Goal: Information Seeking & Learning: Learn about a topic

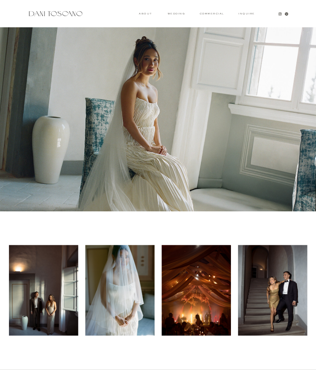
click at [172, 14] on h3 "wedding" at bounding box center [175, 13] width 17 height 2
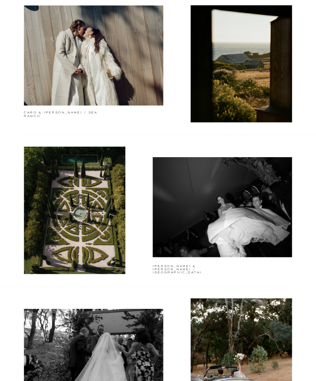
scroll to position [499, 0]
click at [216, 266] on h2 "candace & julian / france" at bounding box center [194, 265] width 82 height 2
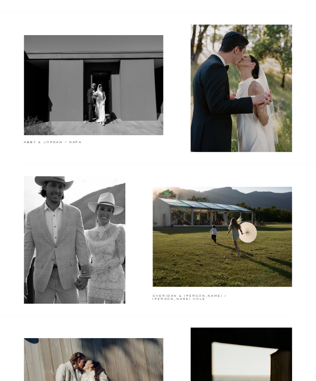
scroll to position [82, 0]
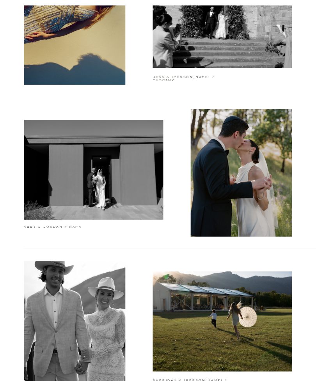
click at [147, 205] on div at bounding box center [93, 170] width 139 height 100
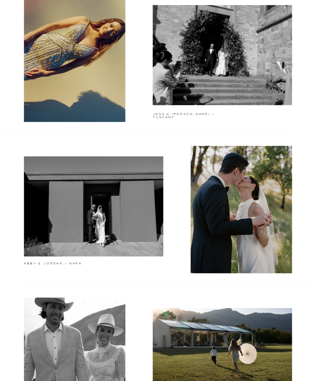
scroll to position [0, 0]
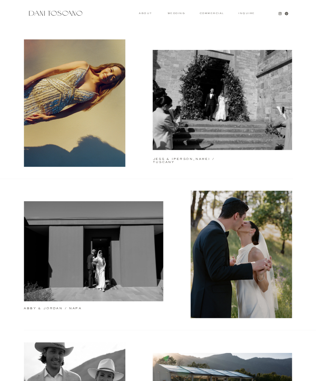
click at [279, 142] on div at bounding box center [222, 100] width 139 height 100
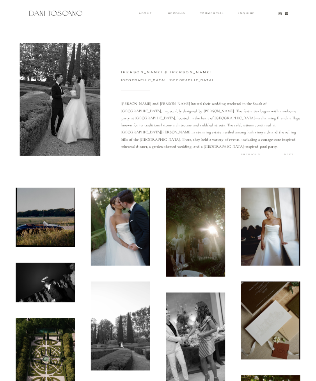
click at [52, 225] on img at bounding box center [45, 216] width 59 height 59
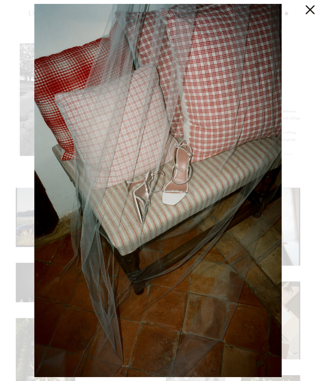
click at [290, 334] on div at bounding box center [158, 190] width 316 height 381
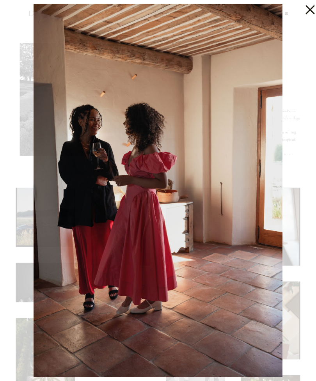
click at [307, 5] on icon at bounding box center [308, 8] width 16 height 16
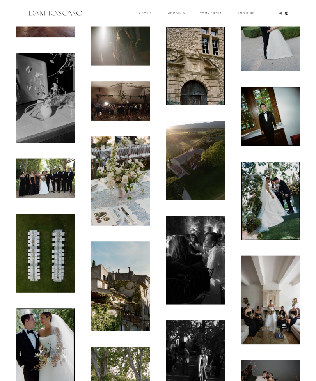
scroll to position [576, 0]
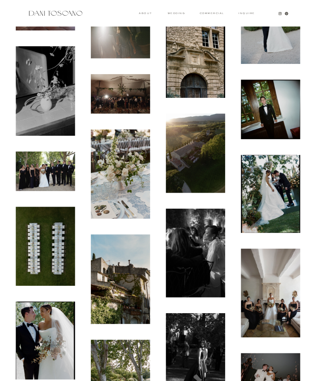
click at [282, 194] on img at bounding box center [270, 194] width 59 height 78
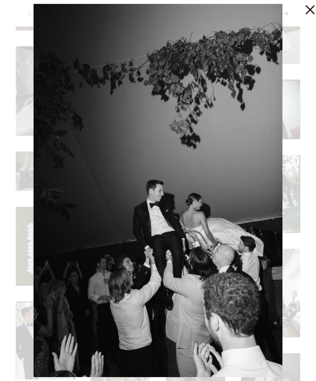
click at [304, 13] on icon at bounding box center [308, 8] width 16 height 16
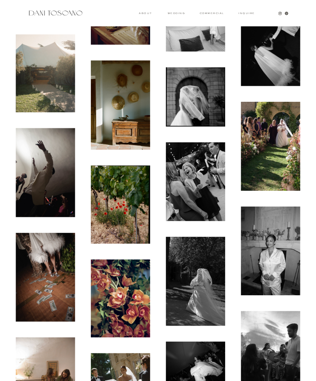
scroll to position [1334, 0]
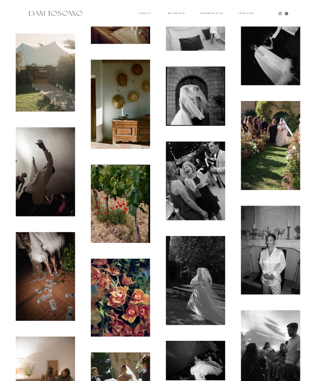
click at [280, 189] on img at bounding box center [270, 145] width 59 height 89
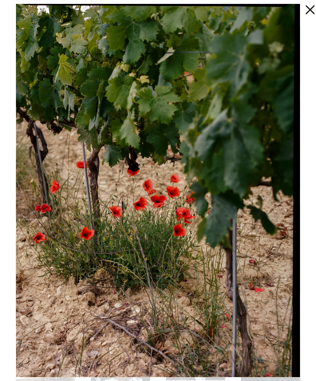
click at [304, 11] on icon at bounding box center [308, 8] width 16 height 16
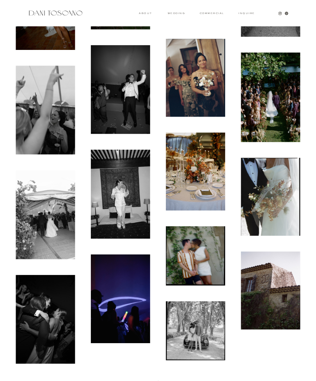
scroll to position [4290, 0]
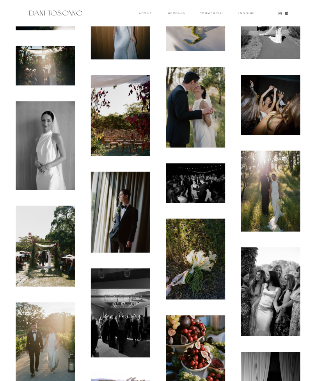
scroll to position [240, 0]
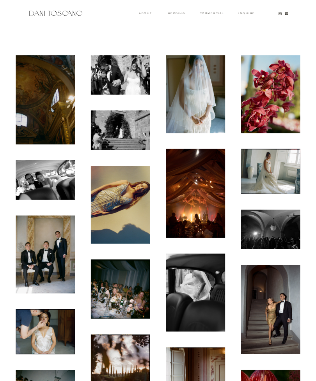
scroll to position [203, 0]
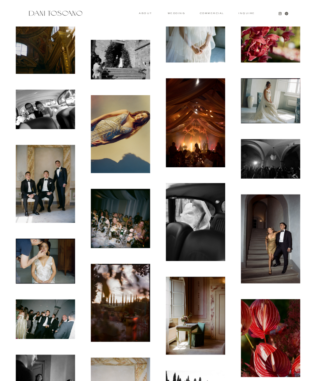
click at [26, 271] on img at bounding box center [45, 260] width 59 height 45
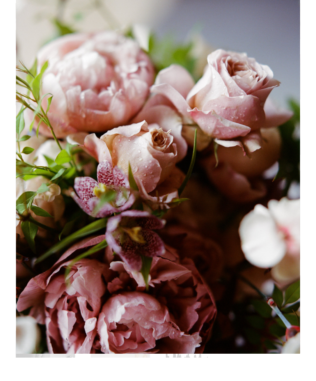
scroll to position [228, 0]
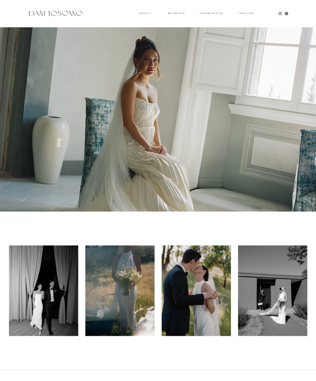
scroll to position [40, 0]
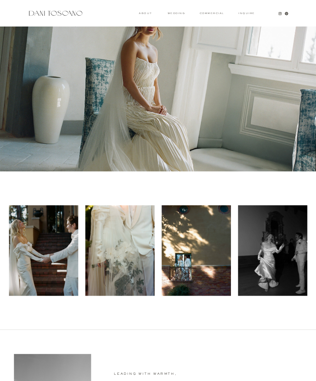
click at [178, 14] on h3 "wedding" at bounding box center [175, 13] width 17 height 2
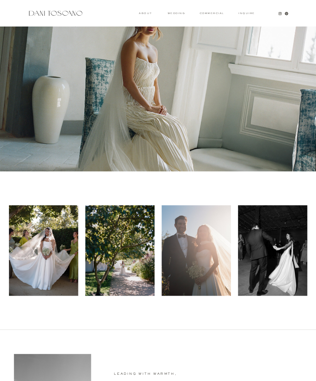
click at [181, 13] on h3 "wedding" at bounding box center [175, 13] width 17 height 2
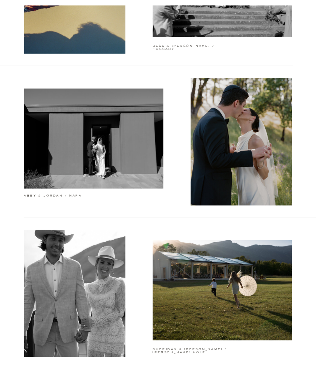
scroll to position [120, 0]
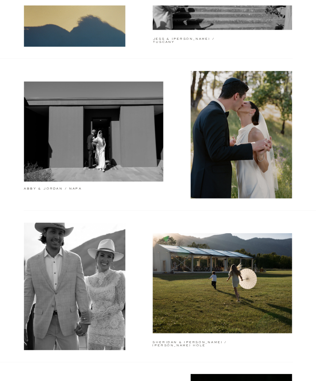
click at [210, 308] on div at bounding box center [222, 283] width 139 height 100
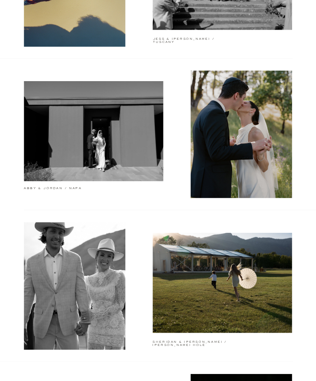
scroll to position [145, 0]
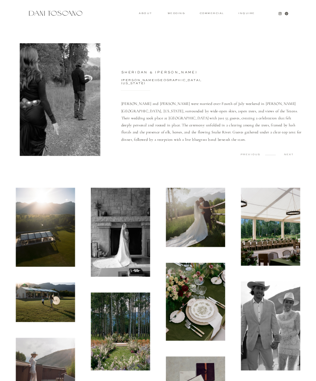
click at [18, 249] on img at bounding box center [45, 226] width 59 height 79
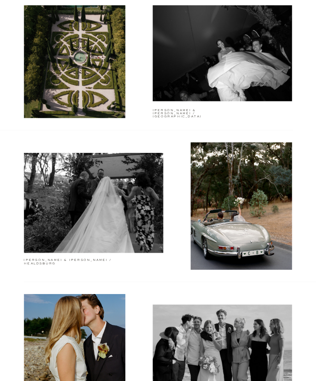
scroll to position [729, 0]
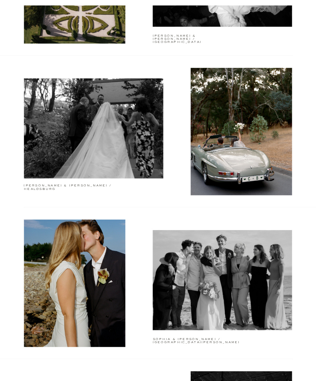
click at [33, 182] on div "Inquire commercial wedding About jess & matt / tuscany abby & jordan / napa she…" at bounding box center [158, 52] width 316 height 1562
click at [45, 185] on h2 "chloe & bailey / healdsburg" at bounding box center [70, 186] width 92 height 4
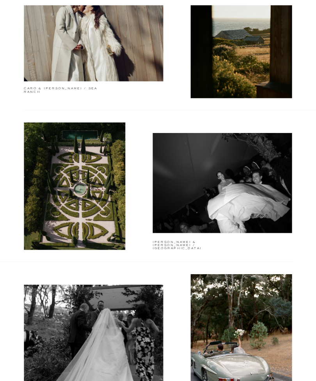
scroll to position [522, 0]
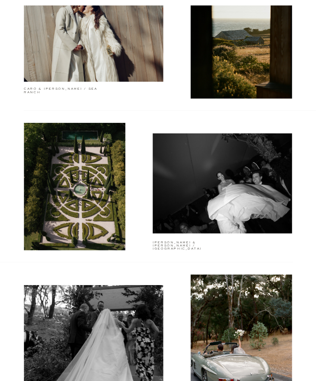
click at [179, 204] on div at bounding box center [222, 183] width 139 height 100
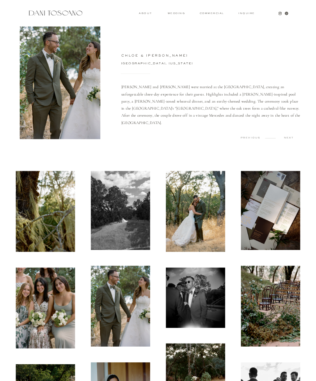
scroll to position [17, 0]
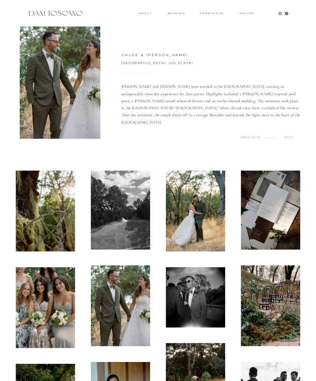
click at [100, 227] on img at bounding box center [120, 209] width 59 height 79
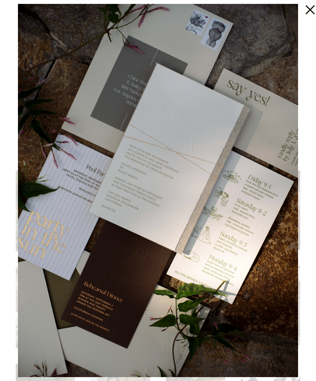
click at [76, 310] on img at bounding box center [158, 190] width 280 height 373
click at [67, 311] on img at bounding box center [158, 190] width 280 height 373
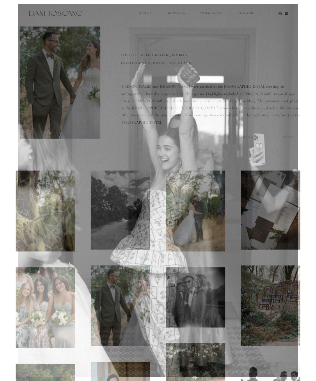
click at [314, 72] on div at bounding box center [158, 190] width 316 height 381
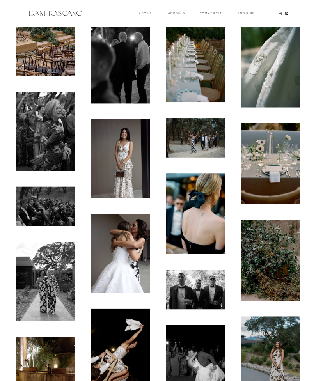
scroll to position [2386, 0]
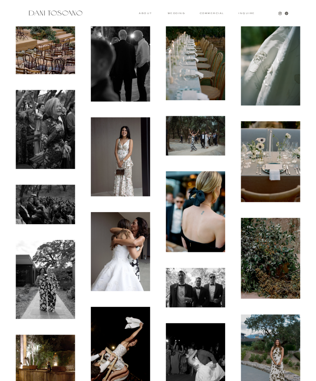
click at [122, 169] on img at bounding box center [120, 156] width 59 height 79
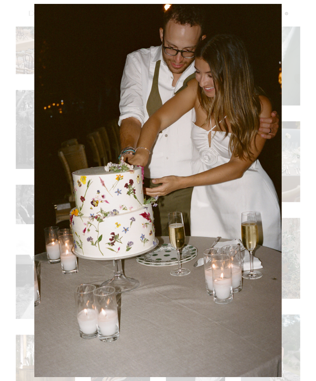
click at [315, 291] on html "Inquire commercial wedding About chloe & bailey Chloe and Bailey were married a…" at bounding box center [158, 21] width 316 height 4815
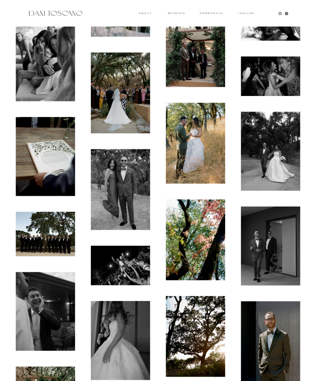
scroll to position [2001, 0]
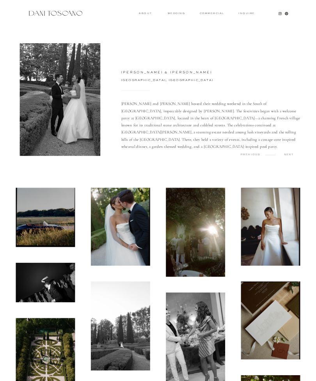
click at [23, 213] on img at bounding box center [45, 216] width 59 height 59
click at [202, 259] on img at bounding box center [195, 231] width 59 height 89
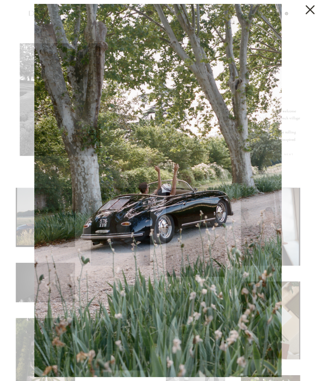
click at [314, 13] on icon at bounding box center [309, 9] width 9 height 9
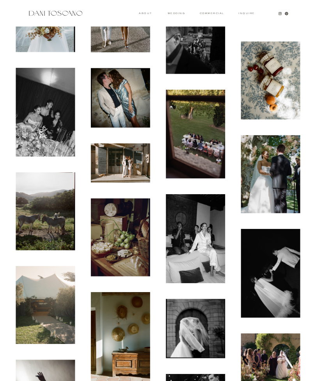
scroll to position [1100, 0]
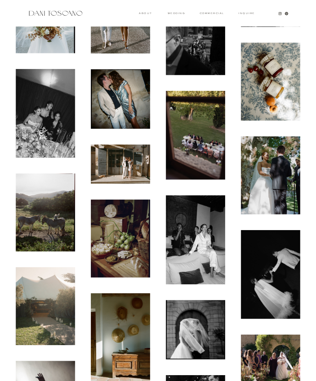
click at [203, 247] on img at bounding box center [195, 239] width 59 height 89
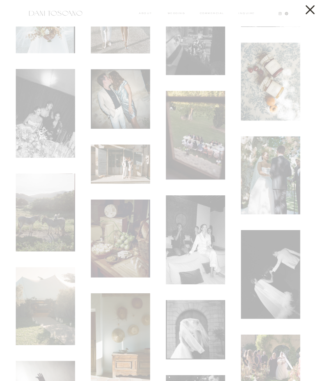
click at [196, 220] on div at bounding box center [158, 190] width 316 height 381
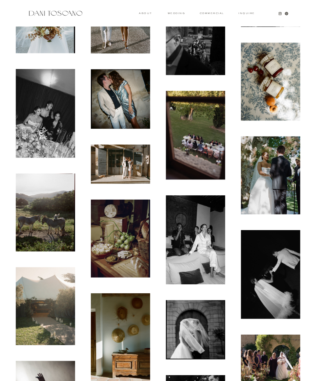
click at [200, 226] on img at bounding box center [195, 239] width 59 height 89
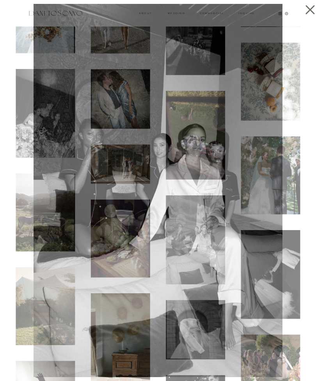
click at [315, 10] on icon at bounding box center [308, 8] width 16 height 16
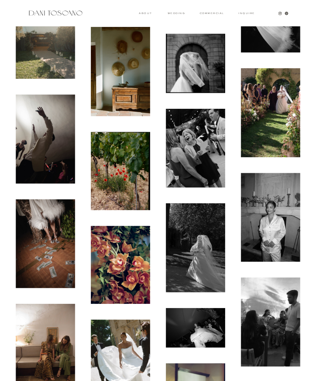
click at [282, 120] on img at bounding box center [270, 113] width 59 height 89
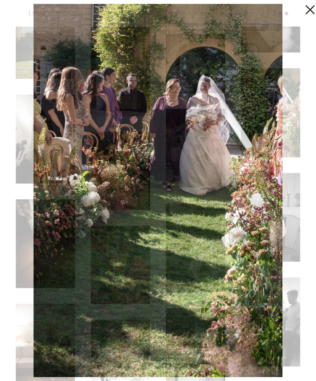
click at [314, 11] on icon at bounding box center [308, 8] width 16 height 16
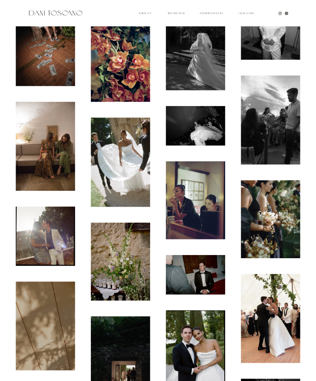
scroll to position [1568, 0]
click at [134, 187] on img at bounding box center [120, 161] width 59 height 89
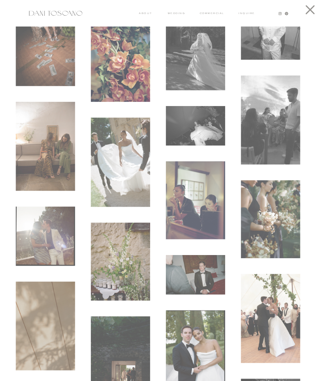
click at [134, 165] on div at bounding box center [158, 190] width 316 height 381
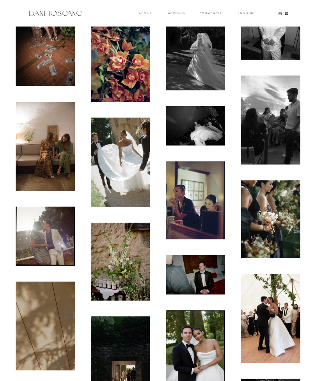
click at [129, 171] on img at bounding box center [120, 161] width 59 height 89
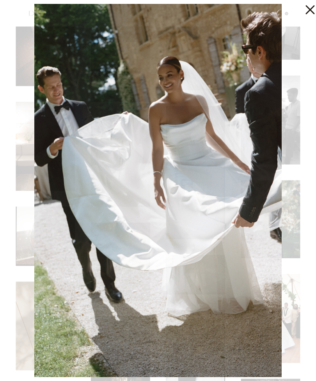
click at [309, 11] on icon at bounding box center [308, 8] width 16 height 16
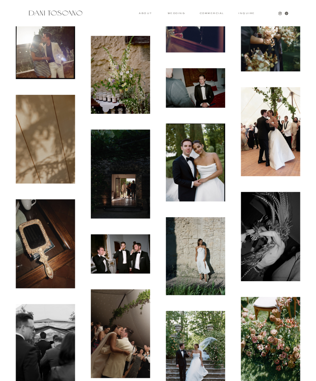
scroll to position [1756, 0]
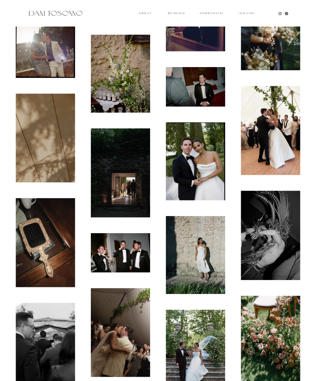
click at [291, 127] on img at bounding box center [270, 130] width 59 height 89
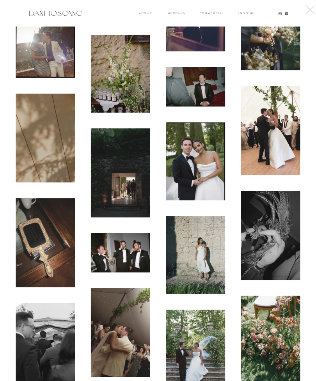
click at [284, 129] on div at bounding box center [158, 190] width 316 height 381
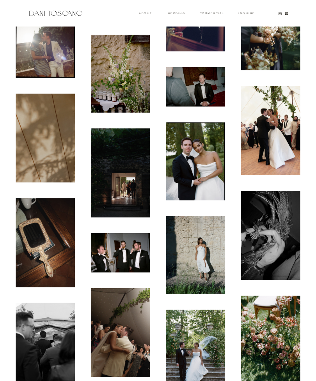
click at [280, 121] on img at bounding box center [270, 130] width 59 height 89
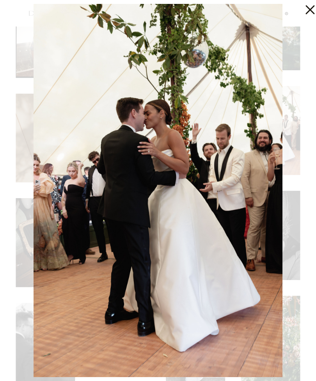
click at [311, 16] on div at bounding box center [308, 8] width 16 height 16
click at [312, 11] on icon at bounding box center [309, 9] width 9 height 9
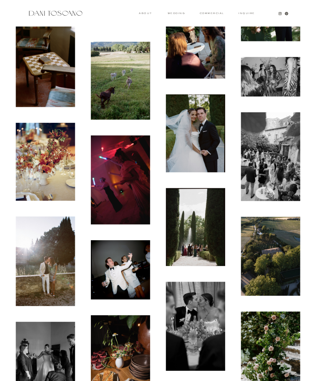
scroll to position [2736, 0]
